Goal: Entertainment & Leisure: Consume media (video, audio)

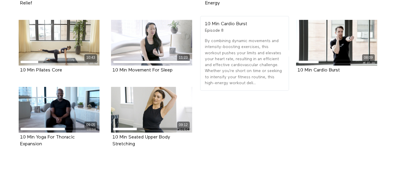
scroll to position [207, 0]
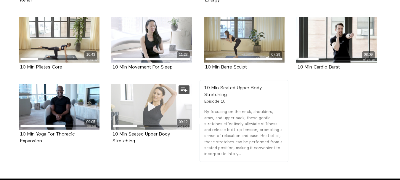
click at [151, 113] on span at bounding box center [152, 107] width 18 height 18
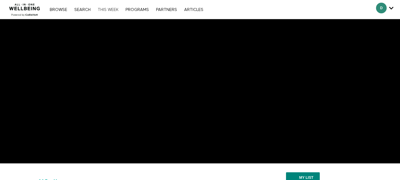
click at [114, 9] on link "THIS WEEK" at bounding box center [108, 10] width 27 height 4
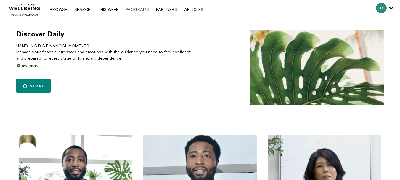
click at [137, 11] on link "PROGRAMS" at bounding box center [136, 10] width 29 height 4
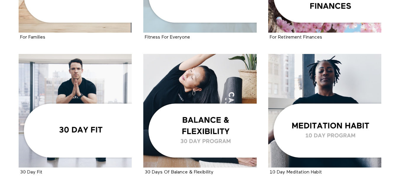
scroll to position [621, 0]
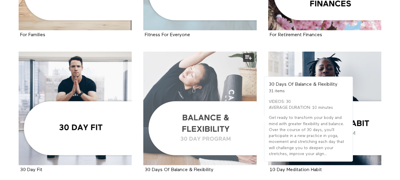
click at [204, 119] on div at bounding box center [199, 107] width 113 height 113
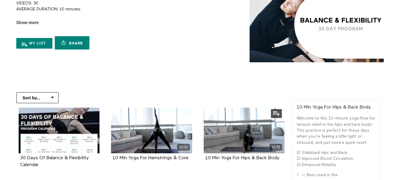
scroll to position [30, 0]
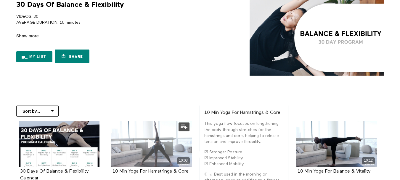
click at [160, 145] on icon at bounding box center [152, 143] width 18 height 10
